Goal: Understand process/instructions: Learn how to perform a task or action

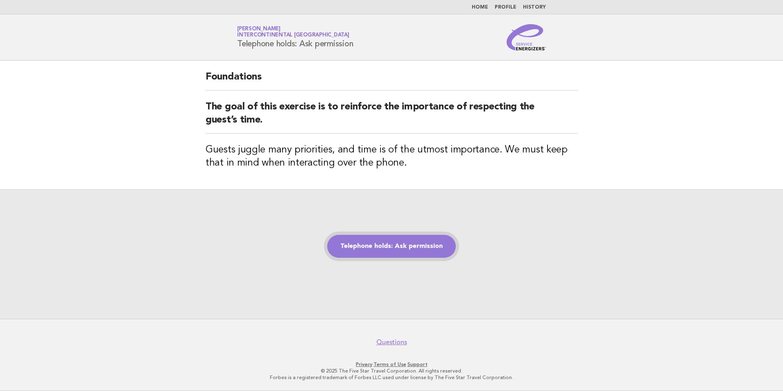
click at [396, 251] on link "Telephone holds: Ask permission" at bounding box center [391, 246] width 129 height 23
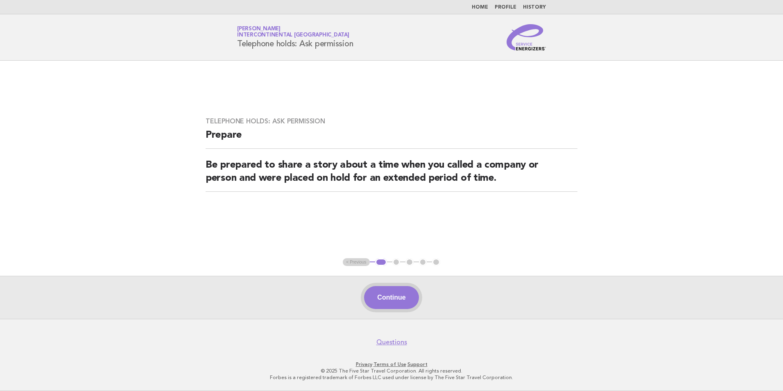
click at [380, 299] on button "Continue" at bounding box center [391, 297] width 54 height 23
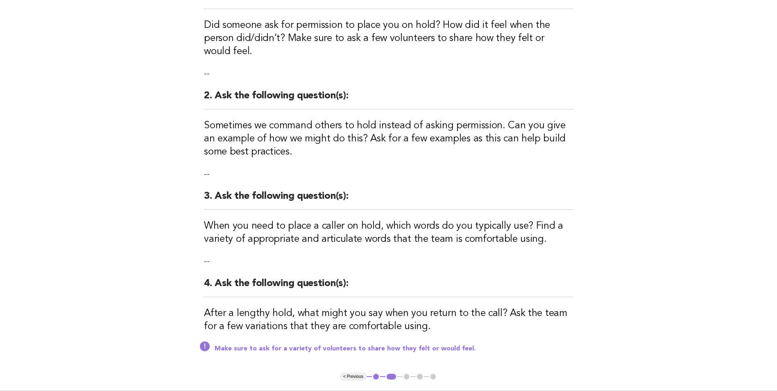
scroll to position [237, 0]
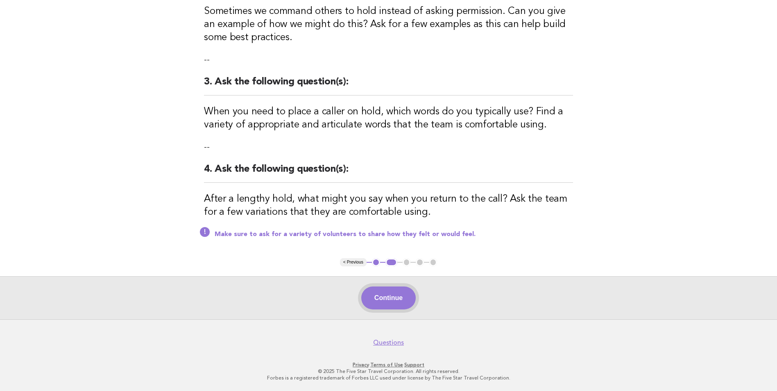
click at [387, 298] on button "Continue" at bounding box center [388, 297] width 54 height 23
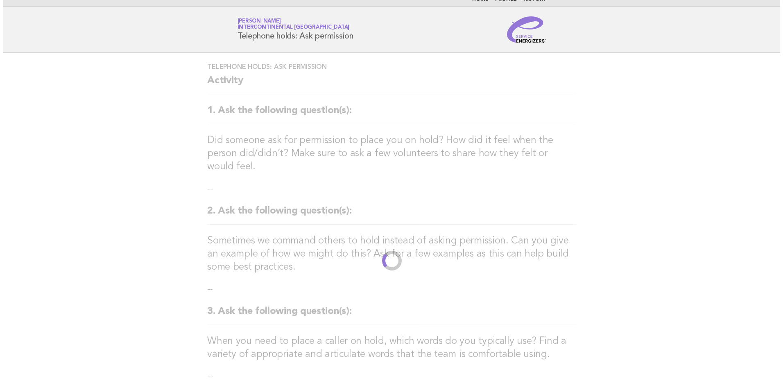
scroll to position [0, 0]
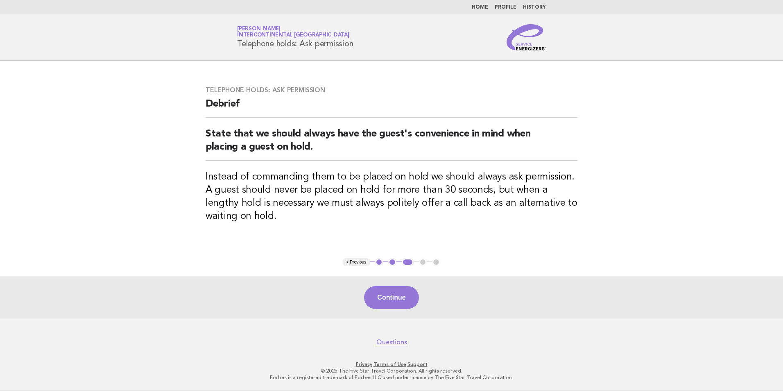
click at [387, 298] on button "Continue" at bounding box center [391, 297] width 54 height 23
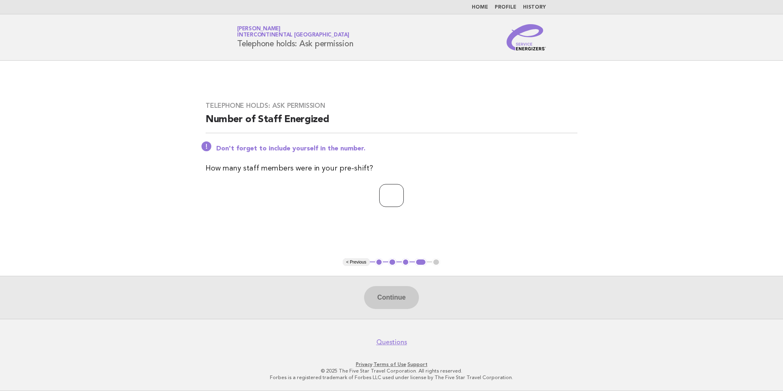
click at [379, 199] on input "number" at bounding box center [391, 195] width 25 height 23
type input "*"
click at [392, 300] on button "Continue" at bounding box center [391, 297] width 54 height 23
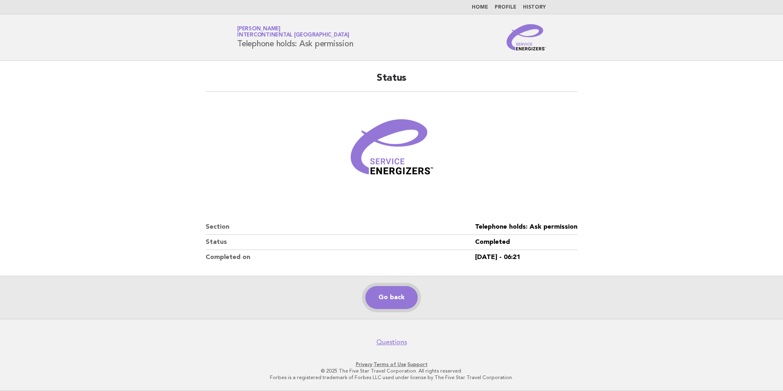
click at [380, 293] on link "Go back" at bounding box center [391, 297] width 52 height 23
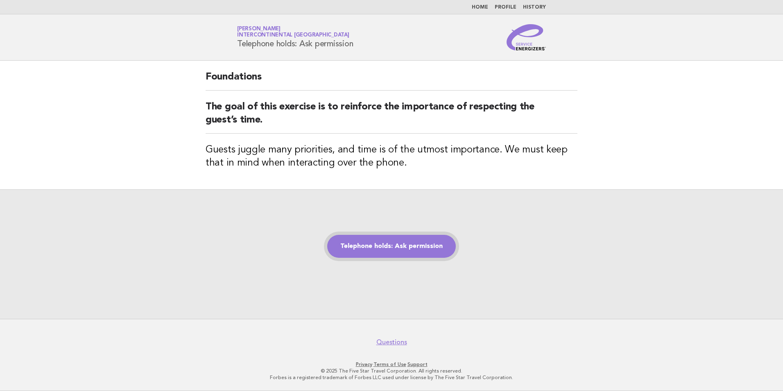
click at [339, 249] on link "Telephone holds: Ask permission" at bounding box center [391, 246] width 129 height 23
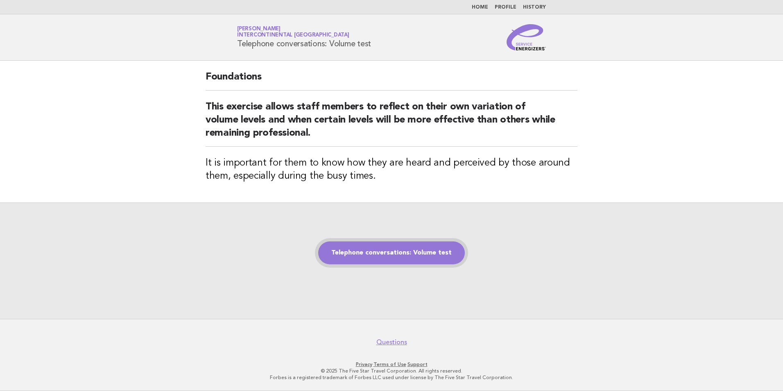
click at [418, 249] on link "Telephone conversations: Volume test" at bounding box center [391, 252] width 147 height 23
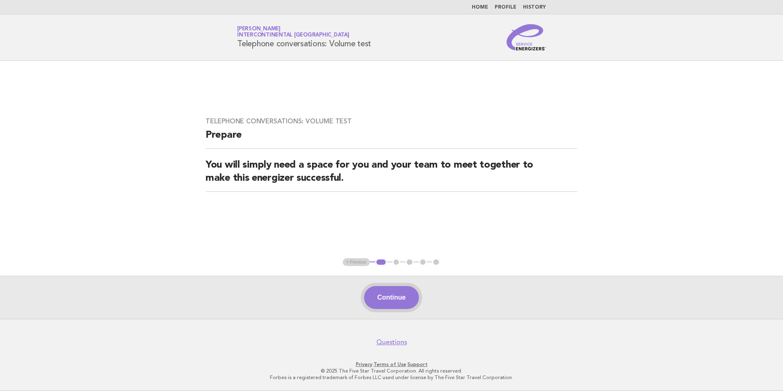
click at [384, 294] on button "Continue" at bounding box center [391, 297] width 54 height 23
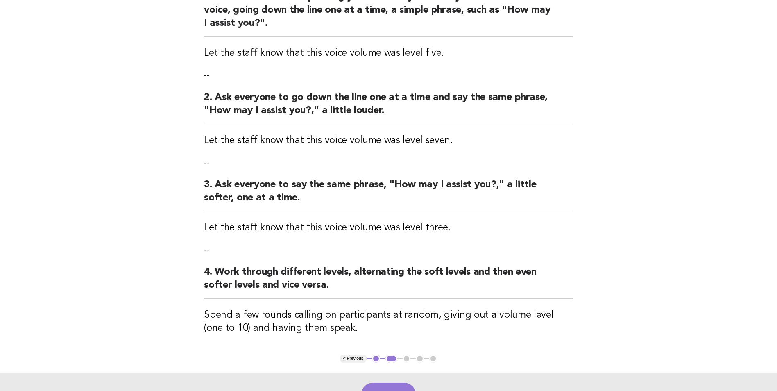
scroll to position [217, 0]
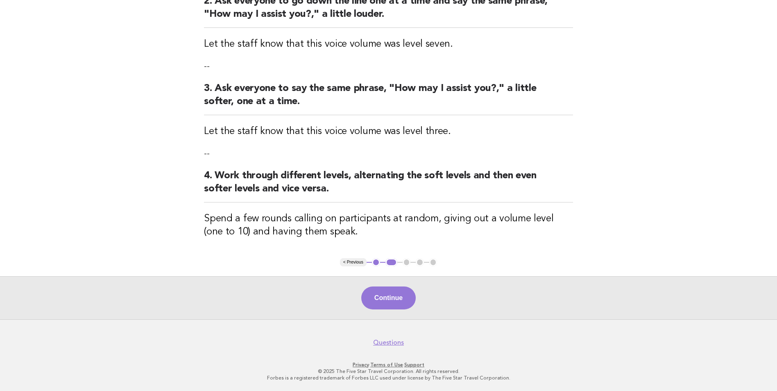
click at [396, 303] on button "Continue" at bounding box center [388, 297] width 54 height 23
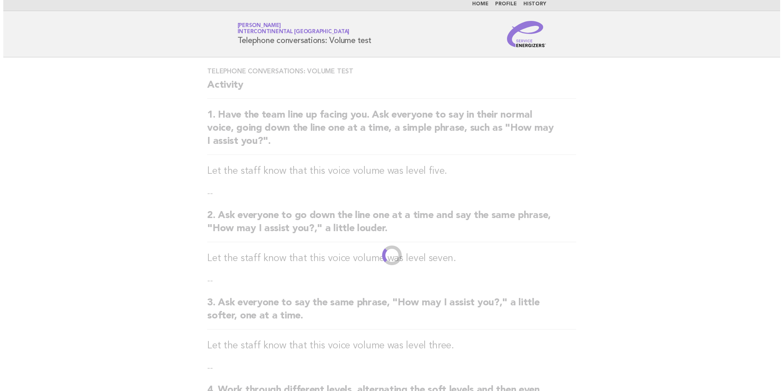
scroll to position [0, 0]
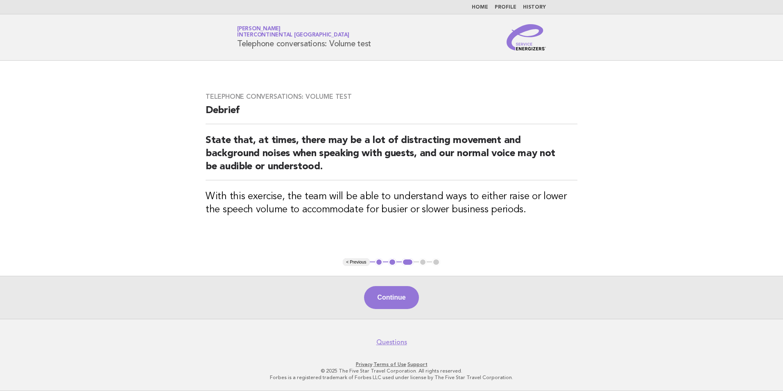
click at [396, 303] on button "Continue" at bounding box center [391, 297] width 54 height 23
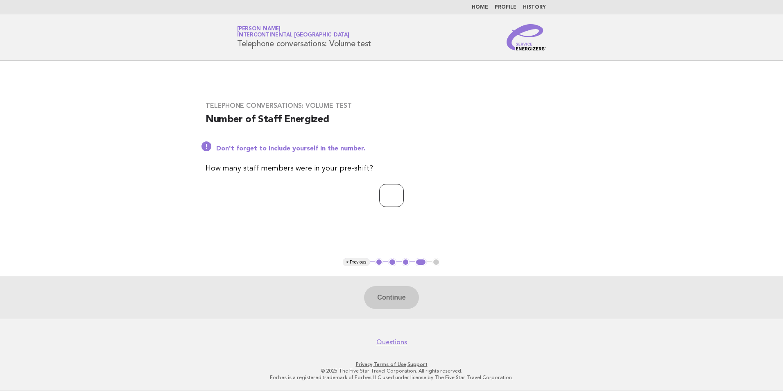
click at [391, 190] on input "number" at bounding box center [391, 195] width 25 height 23
type input "*"
click at [406, 304] on button "Continue" at bounding box center [391, 297] width 54 height 23
